Goal: Information Seeking & Learning: Learn about a topic

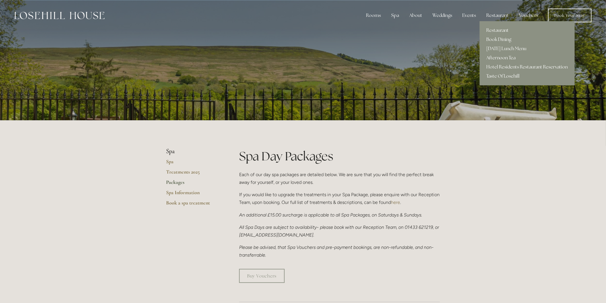
click at [502, 58] on link "Afternoon Tea" at bounding box center [527, 57] width 95 height 9
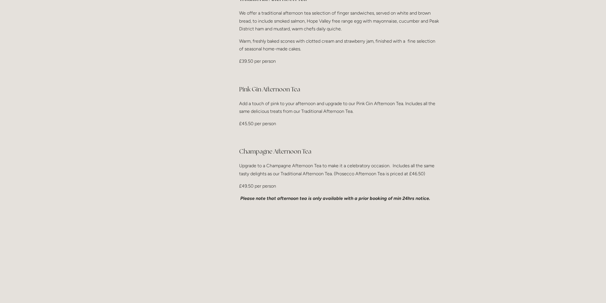
scroll to position [222, 0]
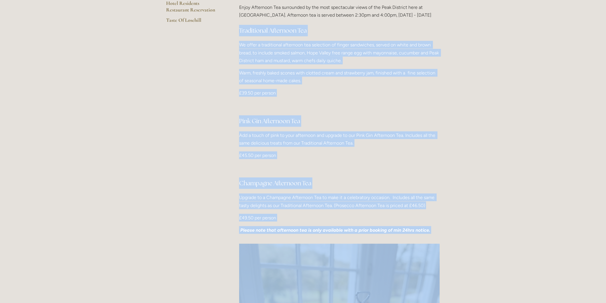
drag, startPoint x: 238, startPoint y: 10, endPoint x: 449, endPoint y: 186, distance: 274.4
click at [449, 186] on main "Restaurant Restaurant Book Dining Sunday Lunch Menu Afternoon Tea Hotel Residen…" at bounding box center [303, 249] width 292 height 656
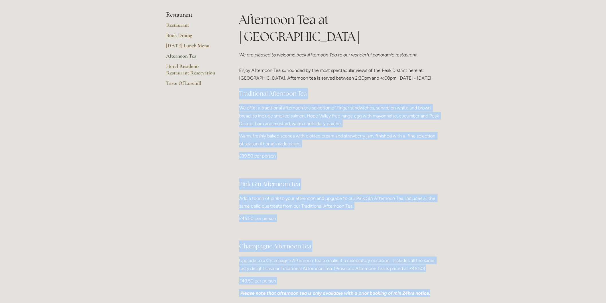
scroll to position [146, 0]
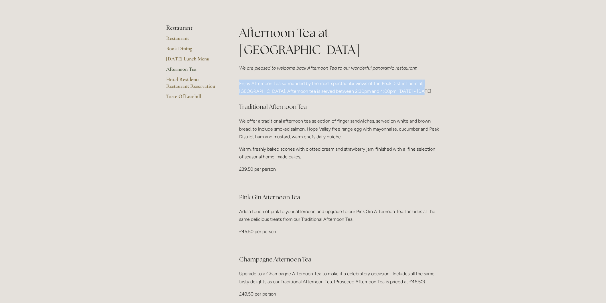
drag, startPoint x: 239, startPoint y: 67, endPoint x: 442, endPoint y: 72, distance: 203.6
click at [442, 72] on div "Afternoon Tea at Losehill House We are pleased to welcome back Afternoon Tea to…" at bounding box center [339, 169] width 210 height 291
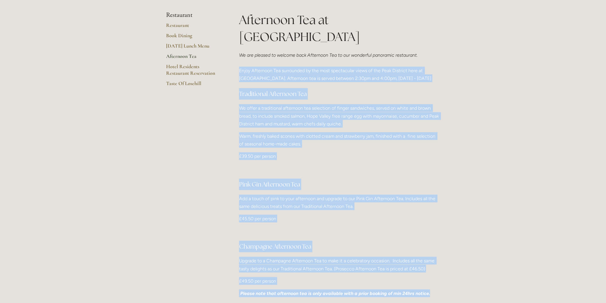
scroll to position [112, 0]
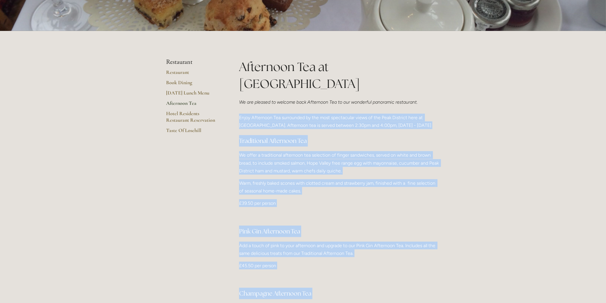
copy div "Enjoy Afternoon Tea surrounded by the most spectacular views of the Peak Distri…"
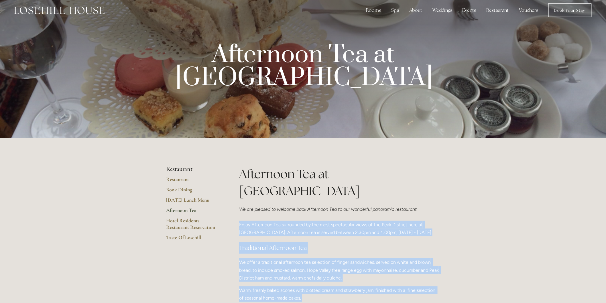
scroll to position [0, 0]
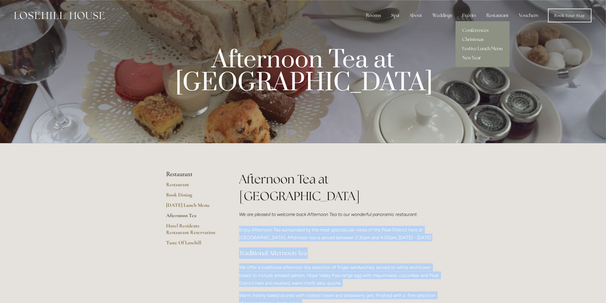
click at [476, 39] on link "Christmas" at bounding box center [483, 39] width 54 height 9
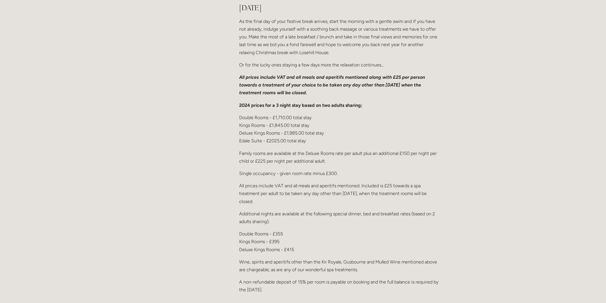
scroll to position [827, 0]
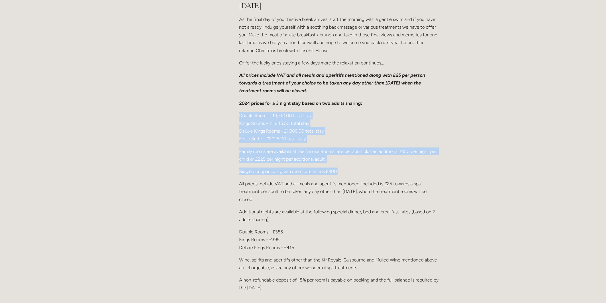
drag, startPoint x: 240, startPoint y: 122, endPoint x: 344, endPoint y: 175, distance: 117.0
copy div "Double Rooms - £1,710.00 total stay Kings Rooms - £1,845.00 total stay Deluxe K…"
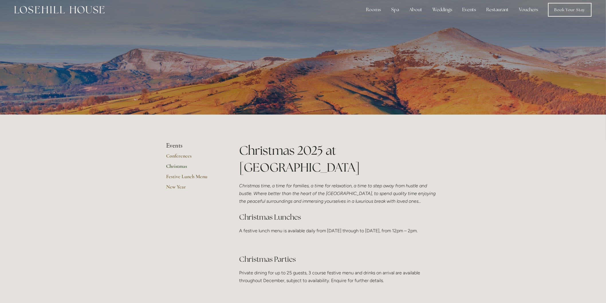
scroll to position [0, 0]
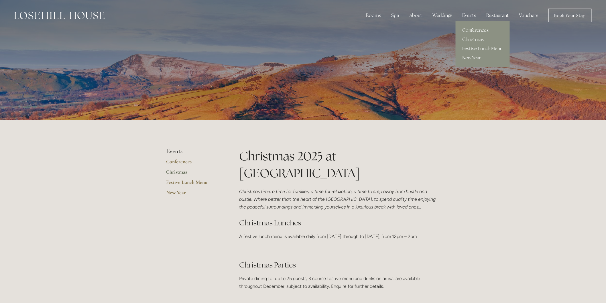
click at [480, 56] on link "New Year" at bounding box center [483, 57] width 54 height 9
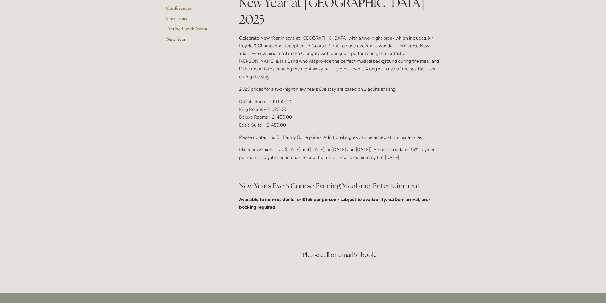
scroll to position [159, 0]
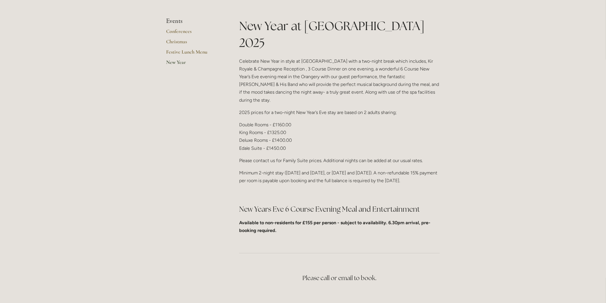
click at [238, 98] on div "New Year at Losehill House 2025 Celebrate New Year in style at Losehill House w…" at bounding box center [339, 128] width 210 height 222
drag, startPoint x: 240, startPoint y: 99, endPoint x: 305, endPoint y: 123, distance: 69.6
click at [305, 123] on p "Double Rooms - £1160.00 King Rooms - £1325.00 Deluxe Rooms - £1400.00 Edale Sui…" at bounding box center [339, 136] width 201 height 31
copy p "Double Rooms - £1160.00 King Rooms - £1325.00 Deluxe Rooms - £1400.00 Edale Sui…"
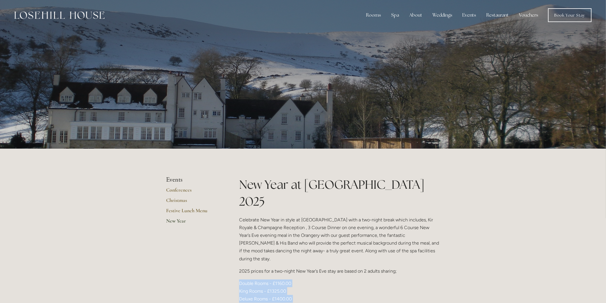
scroll to position [0, 0]
click at [377, 48] on link "Book a stay" at bounding box center [377, 48] width 37 height 9
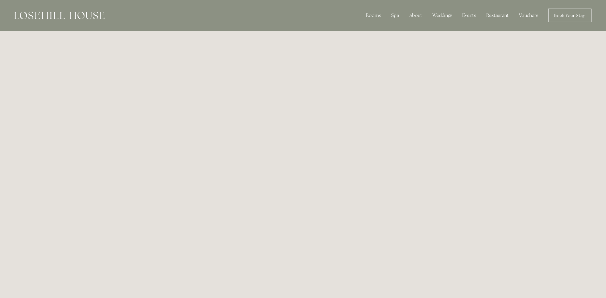
click at [528, 17] on link "Vouchers" at bounding box center [529, 15] width 28 height 11
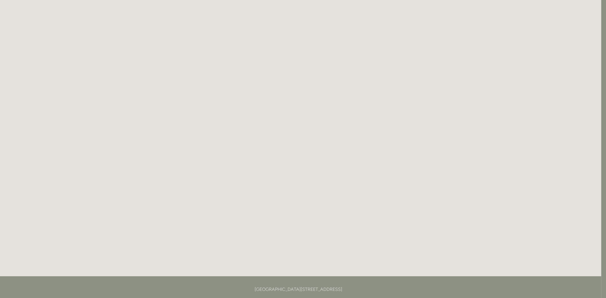
scroll to position [730, 5]
